Goal: Task Accomplishment & Management: Complete application form

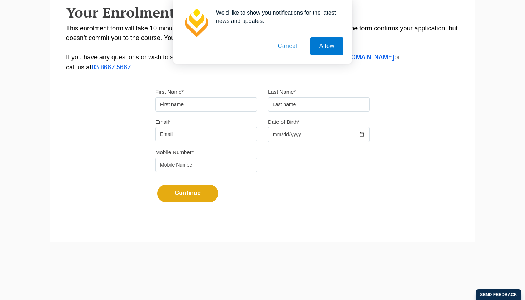
scroll to position [154, 0]
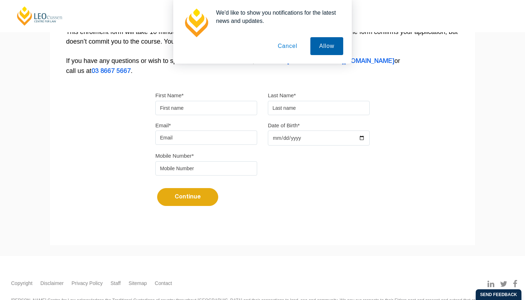
click at [326, 52] on button "Allow" at bounding box center [327, 46] width 33 height 18
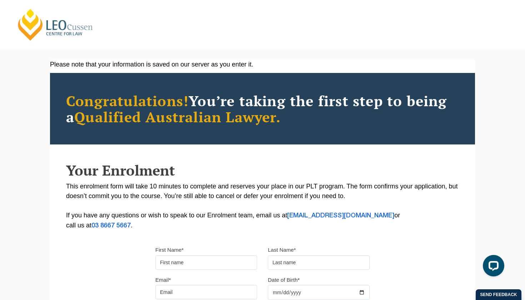
scroll to position [0, 0]
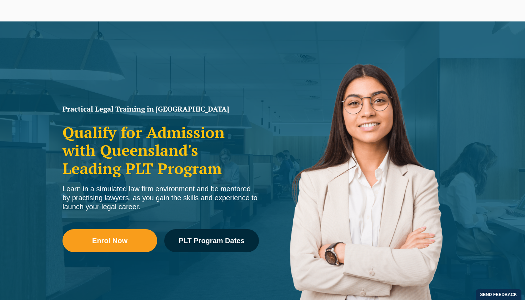
scroll to position [28, 0]
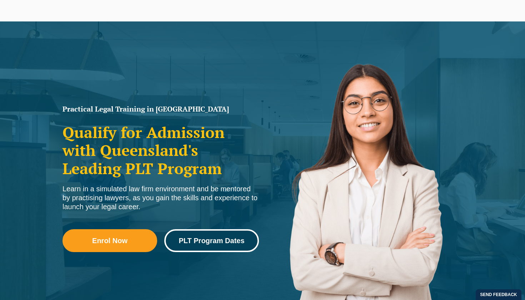
click at [205, 243] on span "PLT Program Dates" at bounding box center [212, 240] width 66 height 7
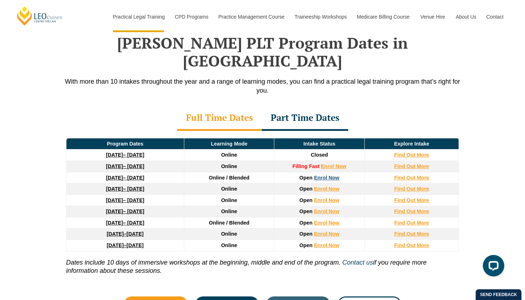
click at [320, 175] on link "Enrol Now" at bounding box center [326, 178] width 25 height 6
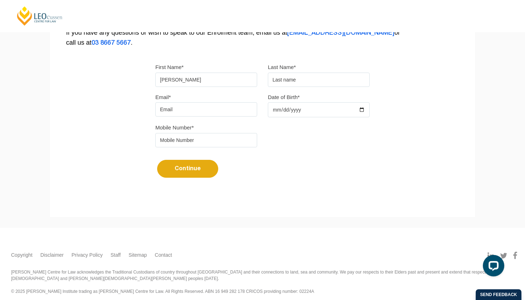
type input "Esther"
type input "C"
type input "Childs"
type input "esther.childs@icloud.com"
click at [304, 109] on input "Date of Birth*" at bounding box center [319, 109] width 102 height 15
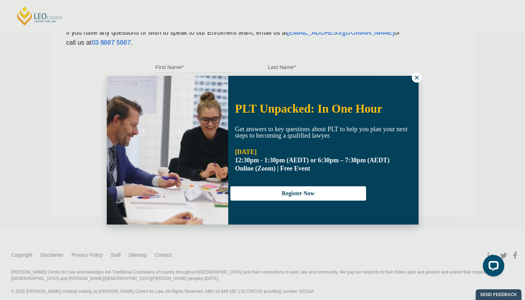
click at [416, 76] on icon at bounding box center [417, 77] width 4 height 4
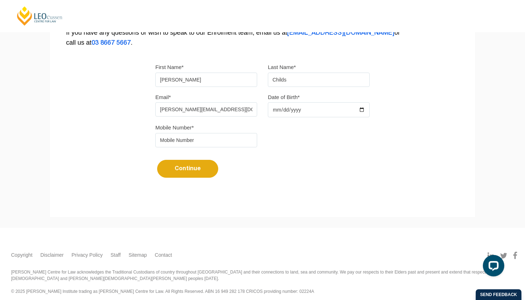
click at [284, 109] on input "Date of Birth*" at bounding box center [319, 109] width 102 height 15
click at [296, 110] on input "Date of Birth*" at bounding box center [319, 109] width 102 height 15
type input "0002-11-12"
type input "1984-11-12"
click at [256, 190] on form "First Name* Esther Last Name* Childs Email* esther.childs@icloud.com Date of Bi…" at bounding box center [262, 123] width 214 height 144
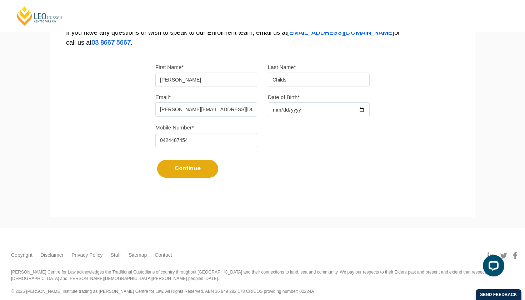
type input "0424487454"
click at [188, 173] on button "Continue" at bounding box center [187, 169] width 61 height 18
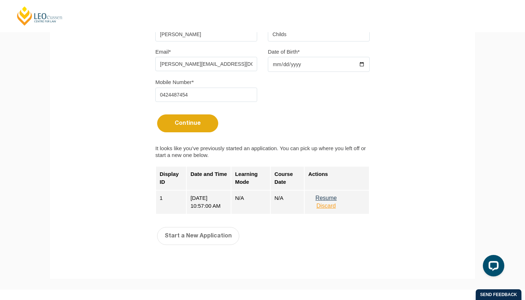
scroll to position [229, 0]
click at [331, 200] on button "Resume" at bounding box center [326, 197] width 36 height 6
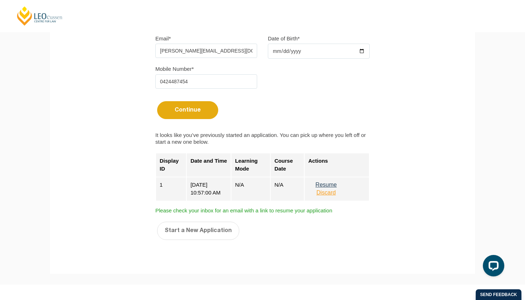
scroll to position [244, 0]
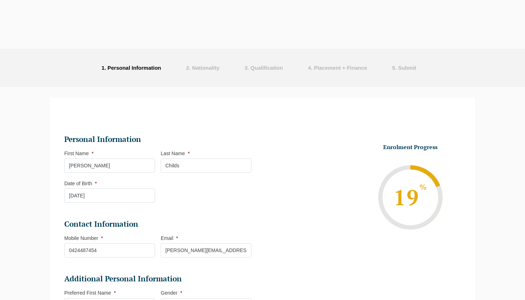
select select
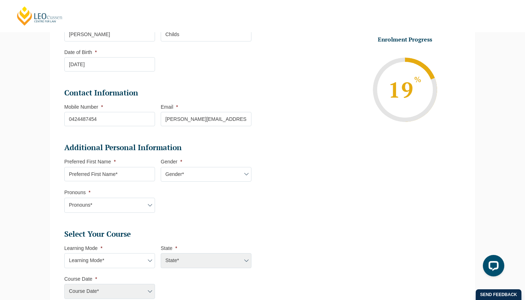
scroll to position [133, 0]
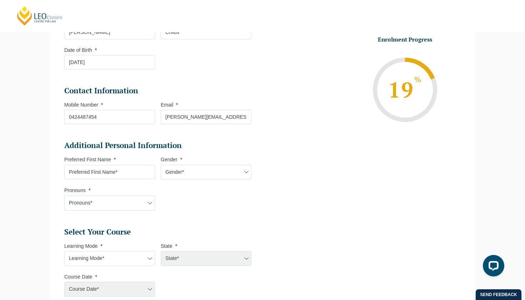
select select "[DEMOGRAPHIC_DATA]"
type input "Esther"
click at [192, 188] on li "Additional Personal Information Preferred First Name * Esther Gender * Gender* …" at bounding box center [160, 178] width 193 height 77
select select "She/Her/Hers"
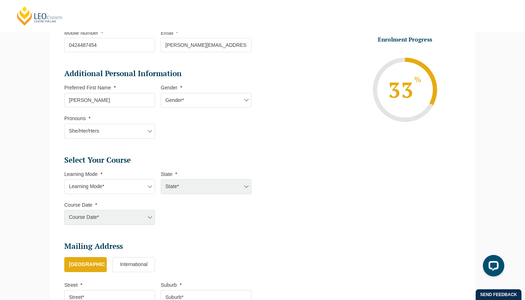
scroll to position [206, 0]
select select "Blended Full Time Learning"
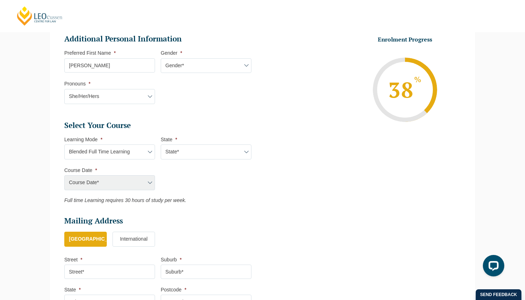
scroll to position [242, 0]
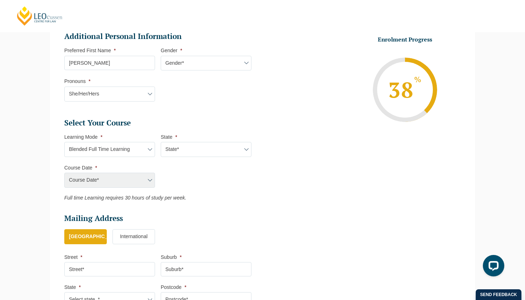
select select "QLD"
select select "January 2026 (27-Jan-2026 to 12-Jun-2026)"
type input "Intake 01 January 2026 FT"
type input "Practical Legal Training (QLD)"
select select "QLD PLT (JAN) 2026 Full Time Blended"
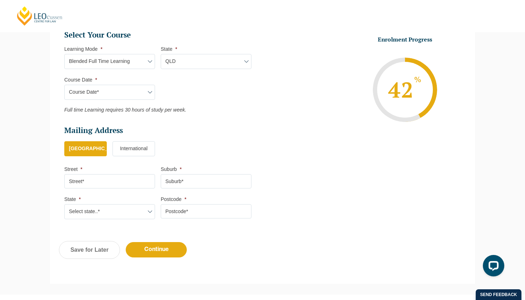
scroll to position [351, 0]
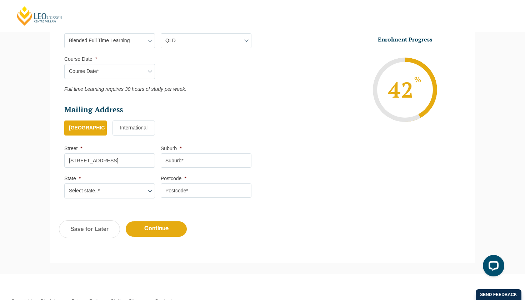
type input "79 Charlton street"
click at [207, 159] on input "Suburb *" at bounding box center [206, 160] width 91 height 14
type input "Ascot"
select select "QLD"
click at [200, 179] on li "Postcode *" at bounding box center [209, 186] width 96 height 23
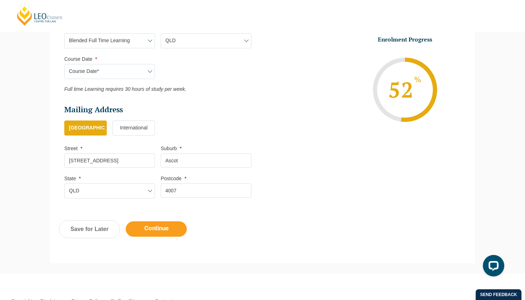
type input "4007"
click at [160, 228] on input "Continue" at bounding box center [156, 228] width 61 height 15
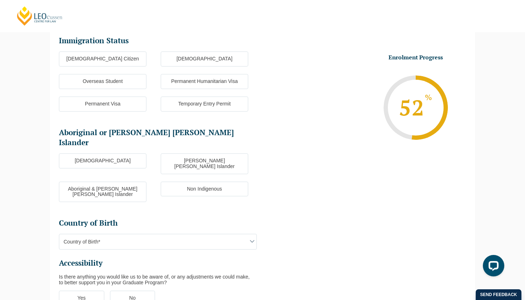
scroll to position [62, 0]
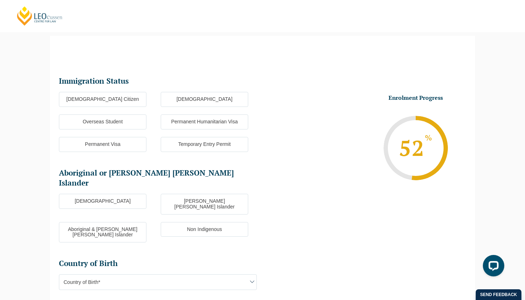
click at [132, 102] on label "Australian Citizen" at bounding box center [103, 99] width 88 height 15
click at [0, 0] on input "Australian Citizen" at bounding box center [0, 0] width 0 height 0
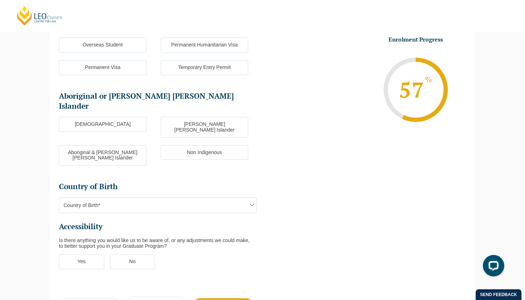
scroll to position [139, 0]
click at [218, 145] on label "Non Indigenous" at bounding box center [205, 152] width 88 height 15
click at [0, 0] on input "Non Indigenous" at bounding box center [0, 0] width 0 height 0
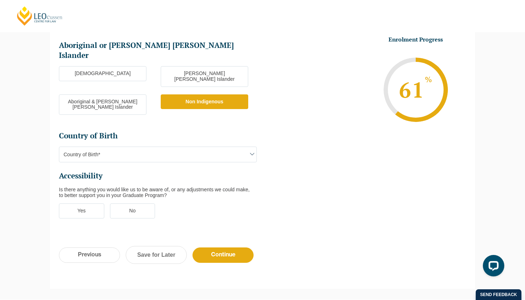
scroll to position [190, 0]
click at [88, 147] on span "Country of Birth*" at bounding box center [157, 154] width 197 height 15
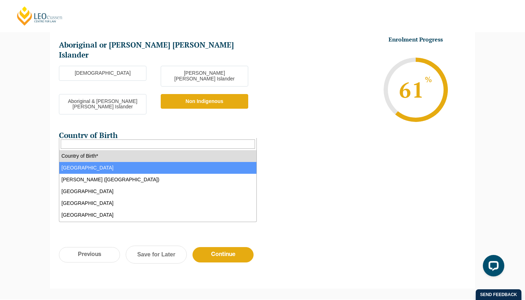
select select "Australia 1101"
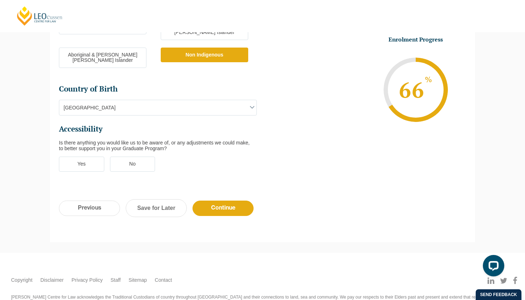
scroll to position [237, 0]
click at [135, 156] on label "No" at bounding box center [132, 163] width 45 height 15
click at [0, 0] on input "No" at bounding box center [0, 0] width 0 height 0
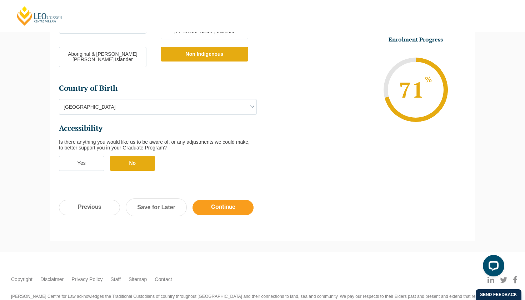
click at [238, 200] on input "Continue" at bounding box center [223, 207] width 61 height 15
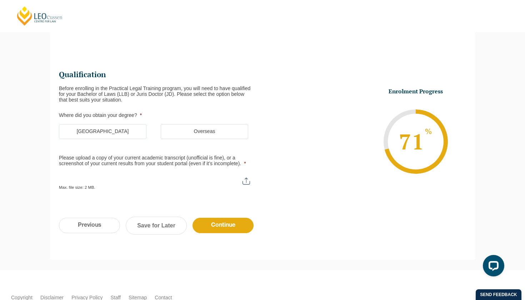
scroll to position [62, 0]
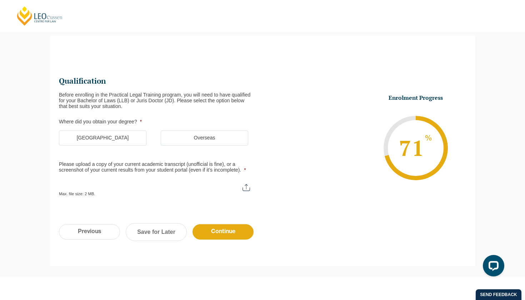
click at [120, 138] on label "Australia" at bounding box center [103, 137] width 88 height 15
click at [0, 0] on input "Australia" at bounding box center [0, 0] width 0 height 0
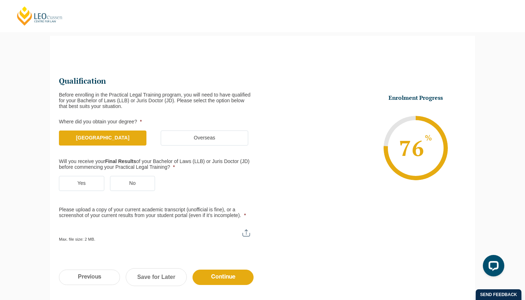
click at [95, 181] on label "Yes" at bounding box center [81, 183] width 45 height 15
click at [0, 0] on input "Yes" at bounding box center [0, 0] width 0 height 0
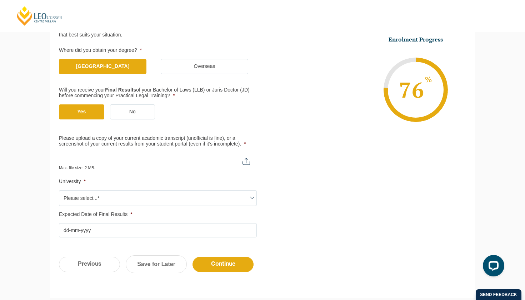
scroll to position [132, 0]
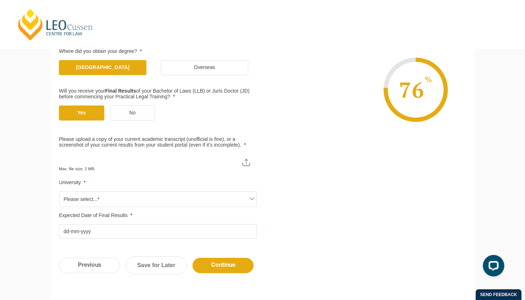
click at [245, 157] on input "Please upload a copy of your current academic transcript (unofficial is fine), …" at bounding box center [158, 160] width 198 height 12
type input "C:\fakepath\statement-of-results.pdf"
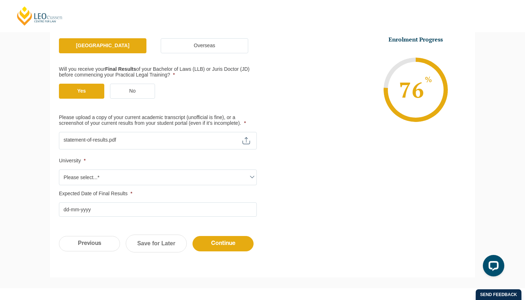
scroll to position [154, 0]
click at [246, 172] on span "Please select...*" at bounding box center [157, 177] width 197 height 15
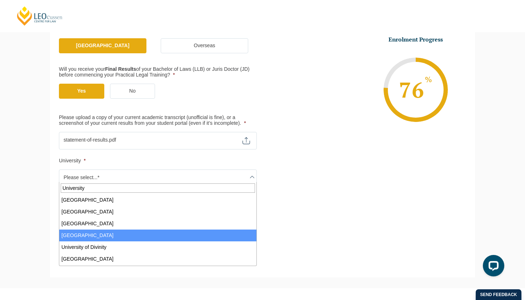
type input "University"
select select "University of Canberra"
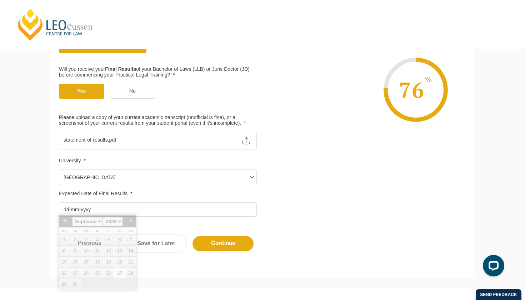
click at [161, 209] on input "Expected Date of Final Results *" at bounding box center [158, 209] width 198 height 14
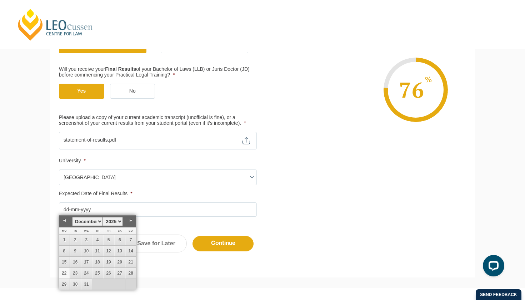
click at [68, 274] on link "22" at bounding box center [64, 273] width 11 height 11
type input "22-12-2025"
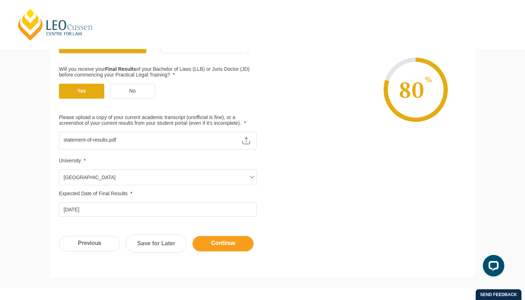
click at [235, 239] on input "Continue" at bounding box center [223, 243] width 61 height 15
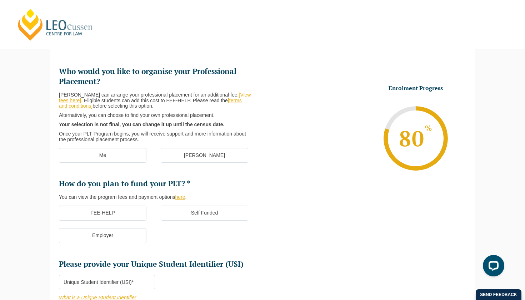
scroll to position [62, 0]
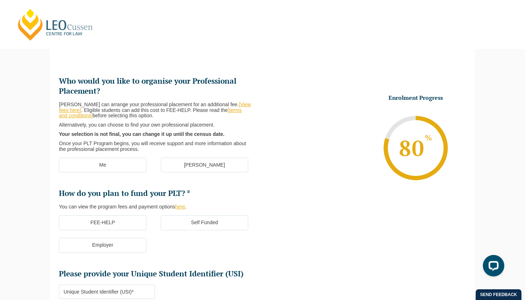
click at [213, 163] on label "[PERSON_NAME]" at bounding box center [205, 165] width 88 height 15
click at [0, 0] on input "[PERSON_NAME]" at bounding box center [0, 0] width 0 height 0
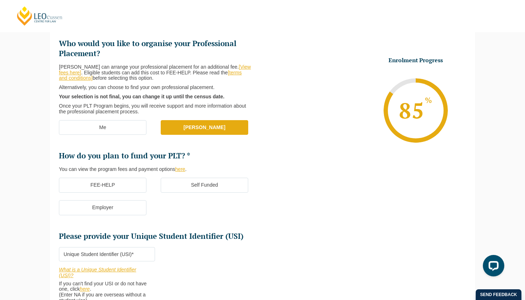
scroll to position [99, 0]
click at [127, 183] on label "FEE-HELP" at bounding box center [103, 185] width 88 height 15
click at [0, 0] on input "FEE-HELP" at bounding box center [0, 0] width 0 height 0
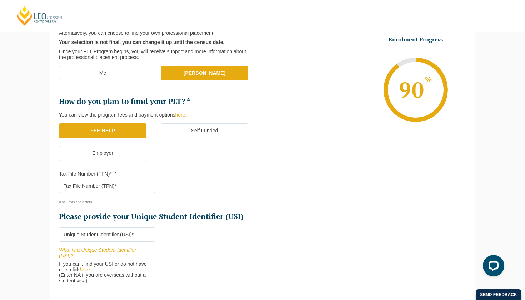
scroll to position [152, 0]
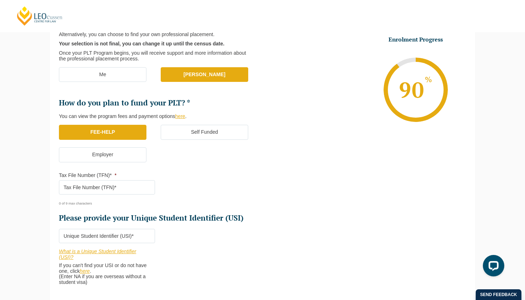
click at [113, 183] on input "Tax File Number (TFN)* *" at bounding box center [107, 187] width 96 height 14
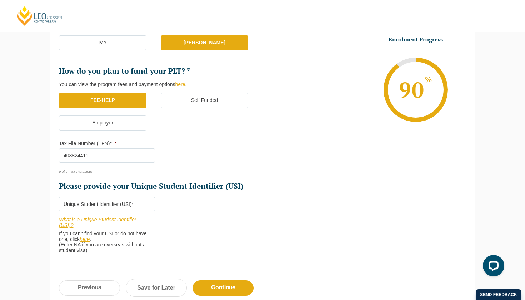
scroll to position [189, 0]
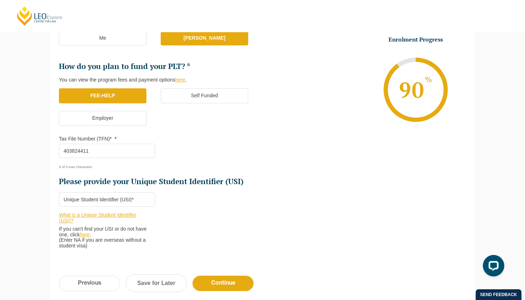
type input "403824411"
click at [103, 198] on input "Please provide your Unique Student Identifier (USI) *" at bounding box center [107, 199] width 96 height 14
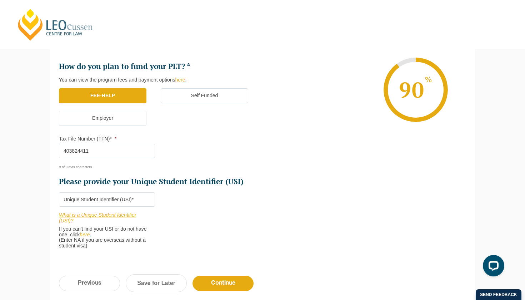
click at [79, 197] on input "Please provide your Unique Student Identifier (USI) *" at bounding box center [107, 199] width 96 height 14
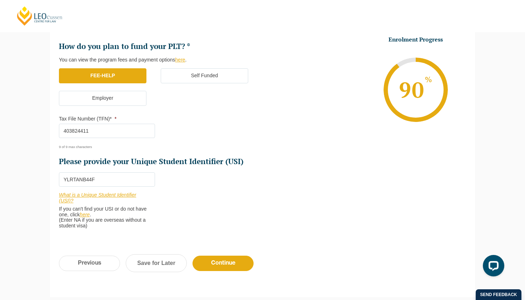
scroll to position [210, 0]
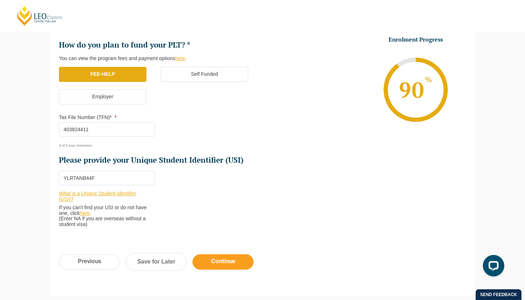
type input "YLRTANB44F"
click at [222, 258] on input "Continue" at bounding box center [223, 261] width 61 height 15
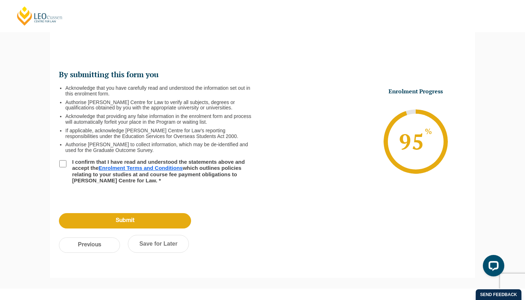
scroll to position [68, 0]
click at [63, 162] on input "I confirm that I have read and understood the statements above and accept the E…" at bounding box center [62, 163] width 7 height 7
checkbox input "true"
click at [111, 220] on input "Submit" at bounding box center [125, 220] width 132 height 15
